Goal: Task Accomplishment & Management: Use online tool/utility

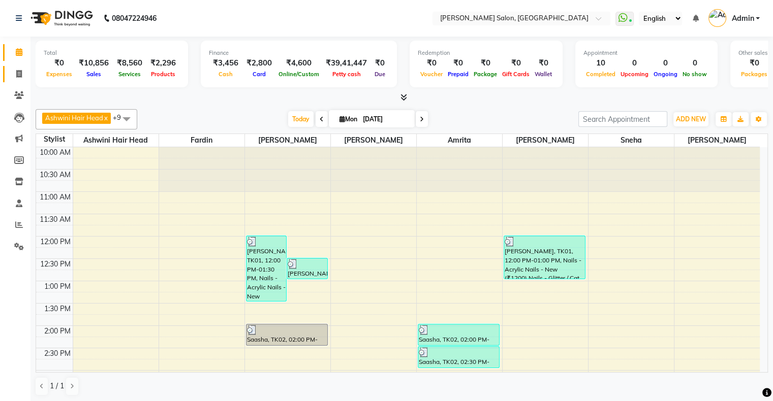
scroll to position [147, 0]
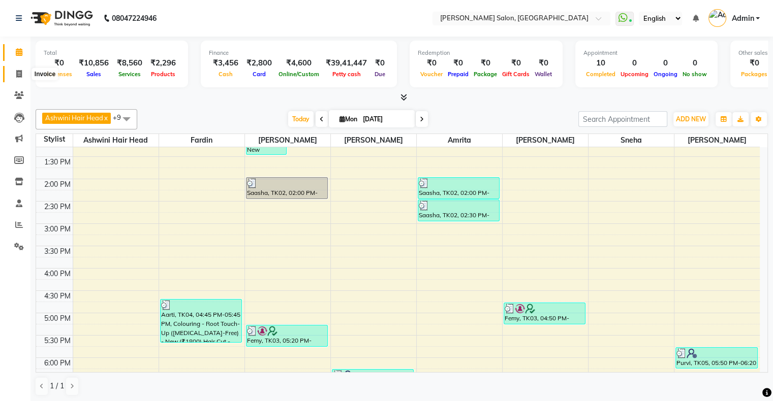
click at [15, 71] on span at bounding box center [19, 75] width 18 height 12
select select "service"
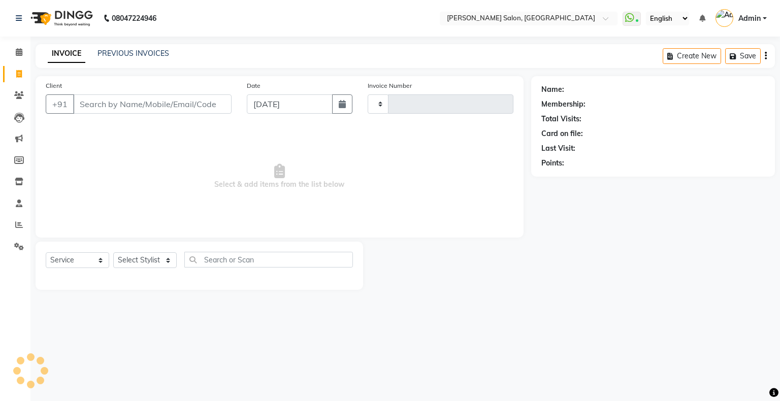
type input "1535"
select select "4073"
click at [145, 48] on div "PREVIOUS INVOICES" at bounding box center [134, 53] width 72 height 11
click at [147, 53] on link "PREVIOUS INVOICES" at bounding box center [134, 53] width 72 height 9
